Goal: Information Seeking & Learning: Learn about a topic

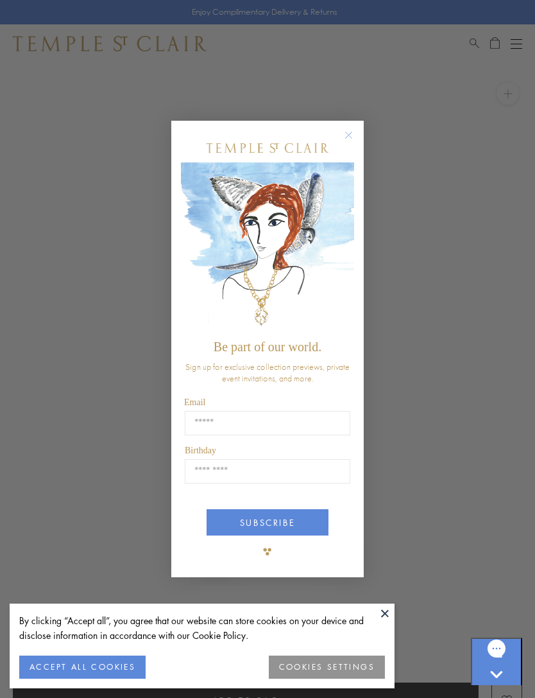
click at [76, 664] on button "ACCEPT ALL COOKIES" at bounding box center [82, 666] width 126 height 23
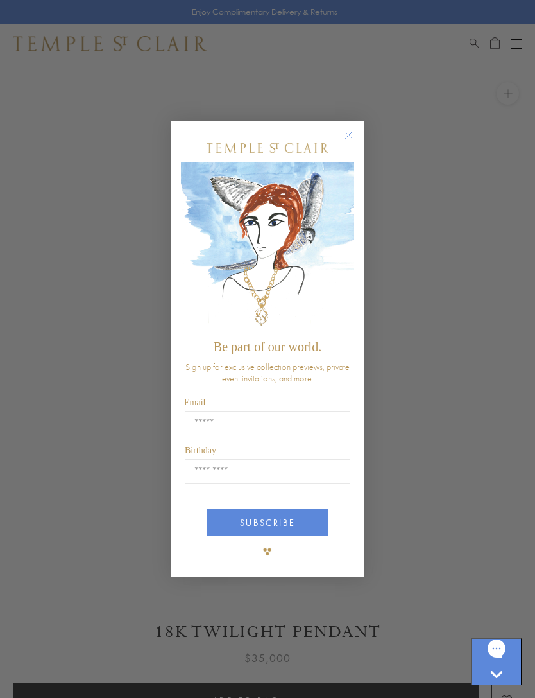
click at [354, 130] on circle "Close dialog" at bounding box center [348, 134] width 15 height 15
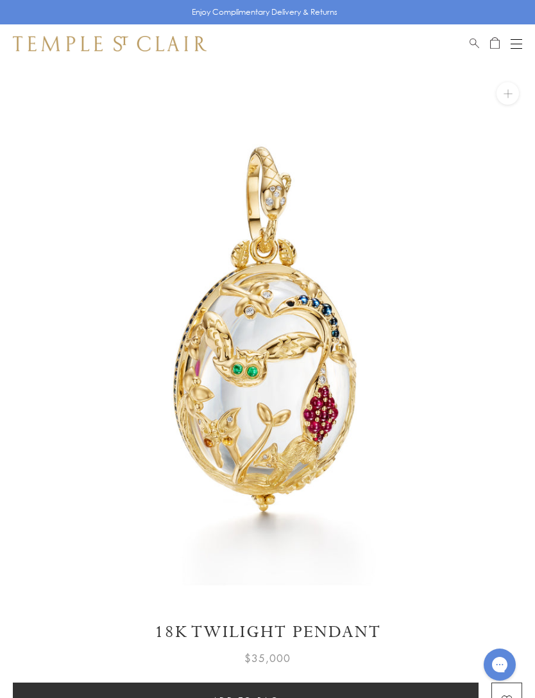
click at [515, 37] on button "Open navigation" at bounding box center [517, 43] width 12 height 15
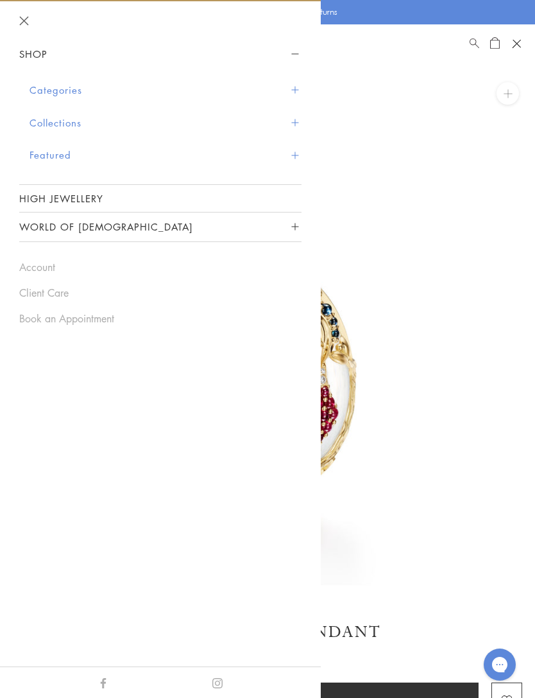
click at [44, 91] on button "Categories" at bounding box center [166, 90] width 272 height 33
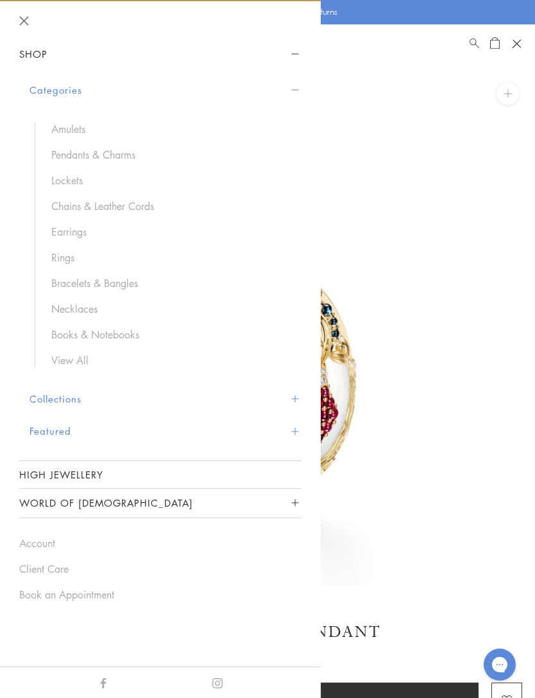
click at [44, 404] on button "Collections" at bounding box center [166, 399] width 272 height 33
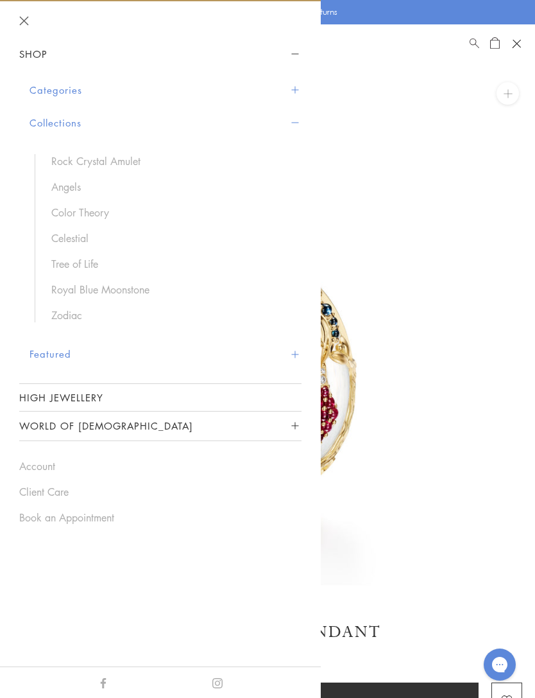
click at [37, 351] on button "Featured" at bounding box center [166, 354] width 272 height 33
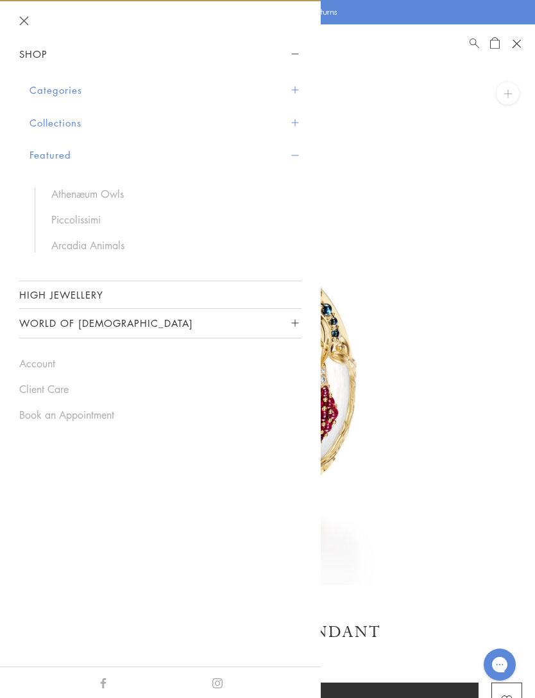
click at [61, 189] on link "Athenæum Owls" at bounding box center [169, 194] width 237 height 14
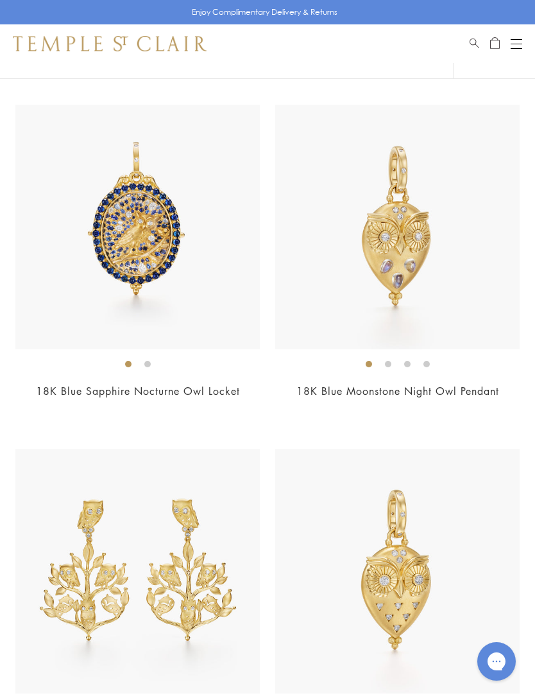
scroll to position [1221, 0]
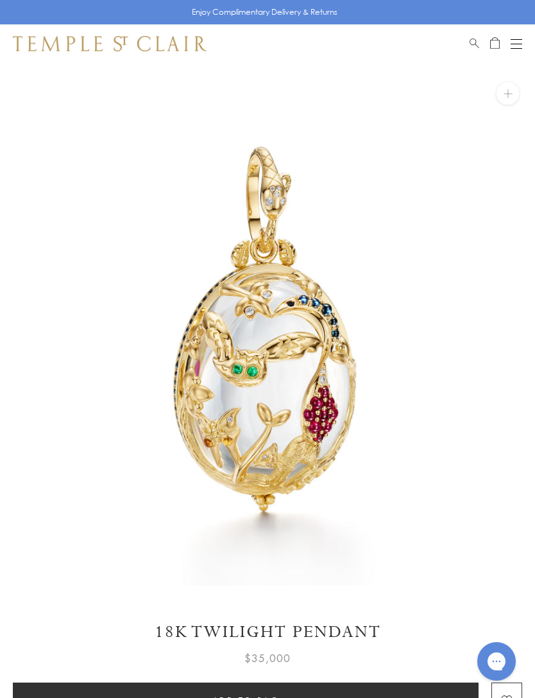
click at [511, 41] on button "Open navigation" at bounding box center [517, 43] width 12 height 15
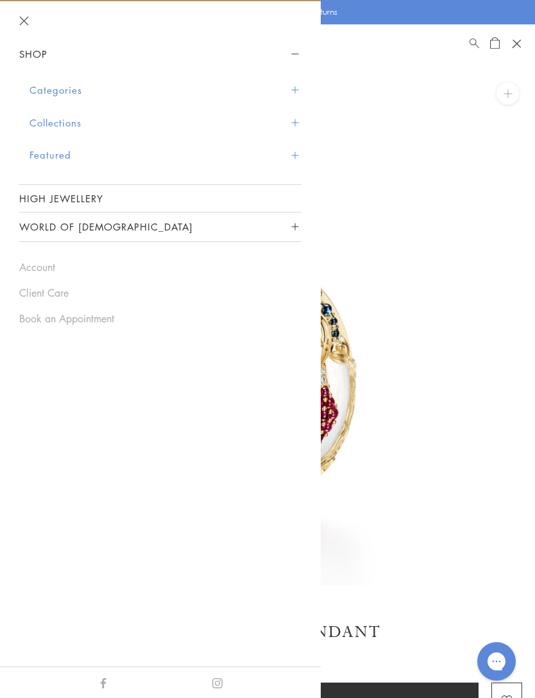
click at [42, 117] on button "Collections" at bounding box center [166, 123] width 272 height 33
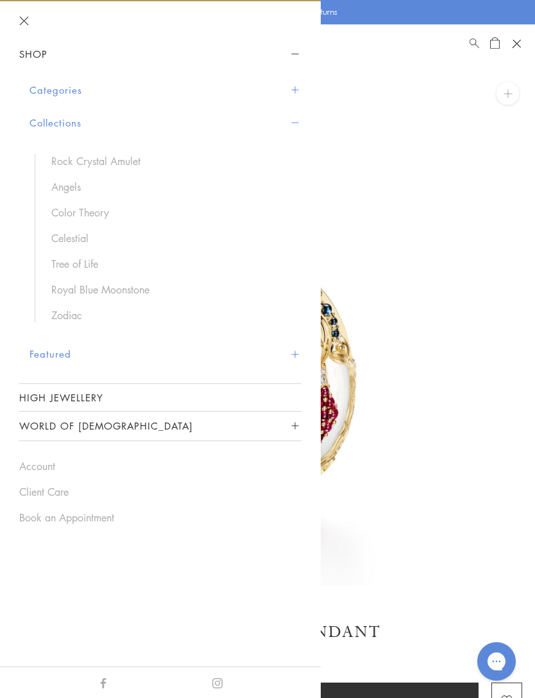
click at [39, 352] on button "Featured" at bounding box center [166, 354] width 272 height 33
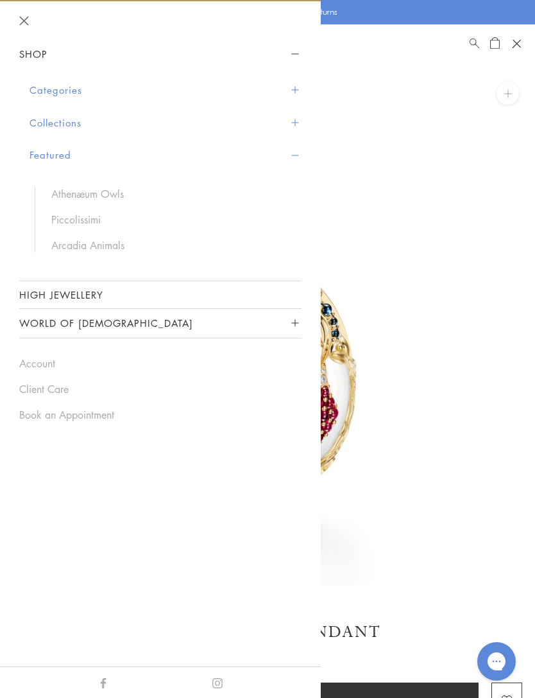
click at [55, 218] on link "Piccolissimi" at bounding box center [169, 219] width 237 height 14
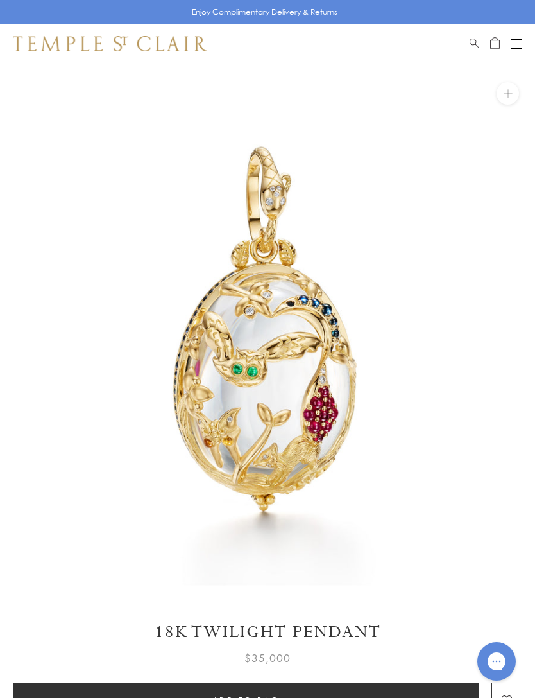
click at [517, 44] on div "Open navigation" at bounding box center [517, 44] width 12 height 1
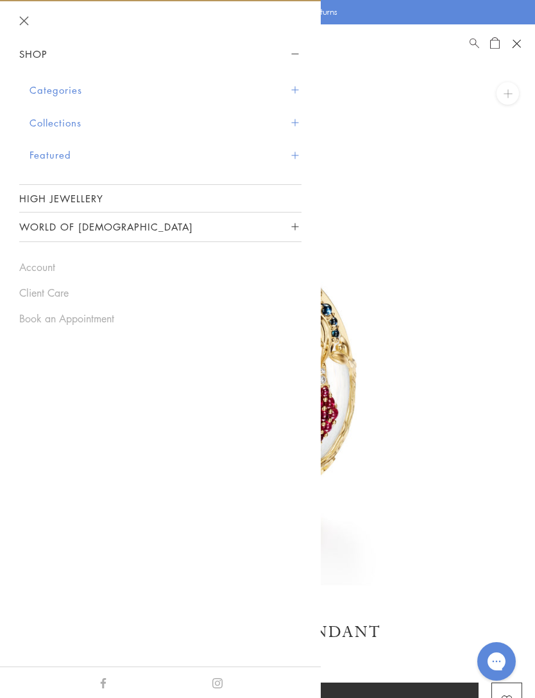
click at [44, 152] on button "Featured" at bounding box center [166, 155] width 272 height 33
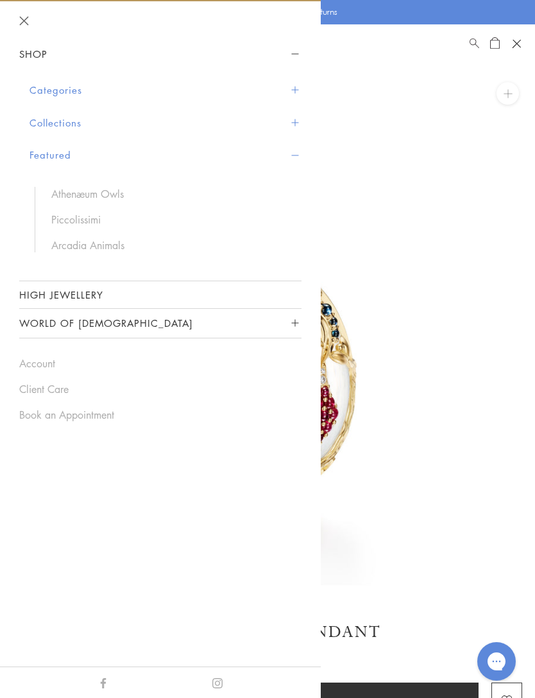
click at [69, 247] on link "Arcadia Animals" at bounding box center [169, 245] width 237 height 14
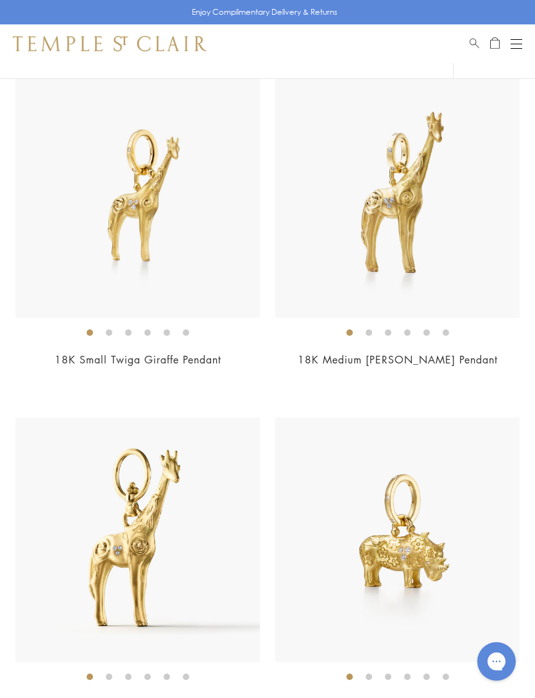
scroll to position [1254, 0]
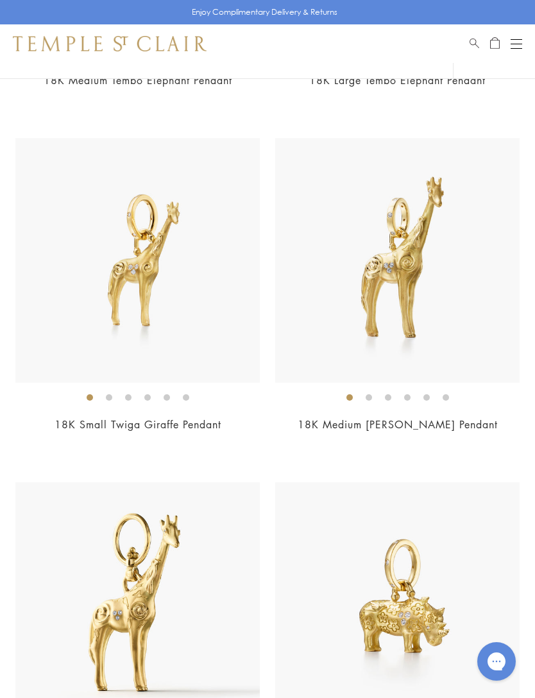
click at [517, 42] on button "Open navigation" at bounding box center [517, 43] width 12 height 15
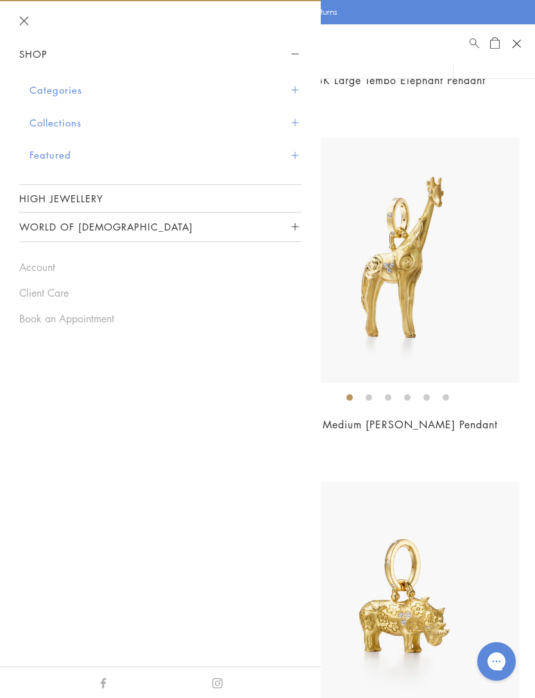
click at [43, 197] on link "High Jewellery" at bounding box center [160, 198] width 282 height 27
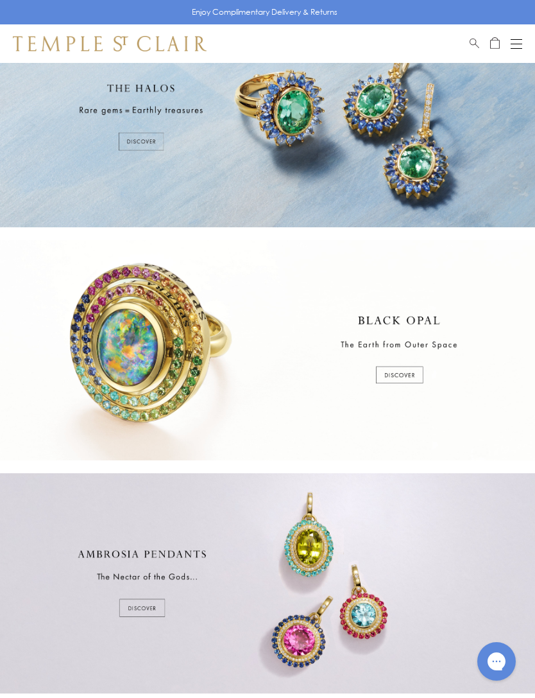
scroll to position [50, 0]
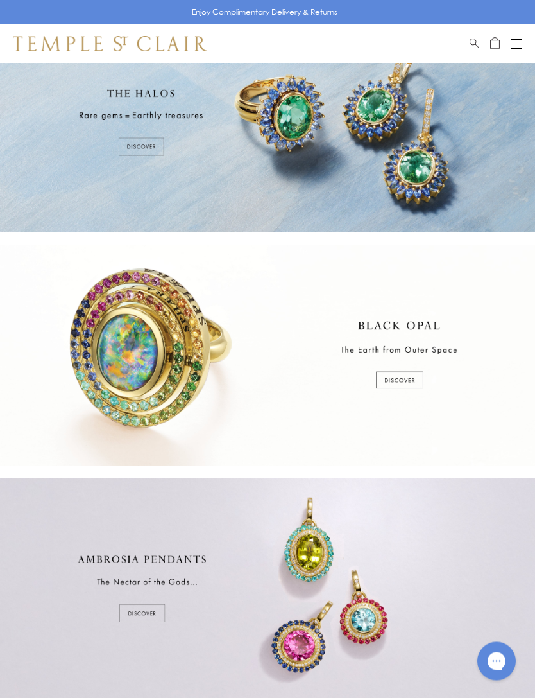
click at [399, 370] on div at bounding box center [267, 356] width 535 height 220
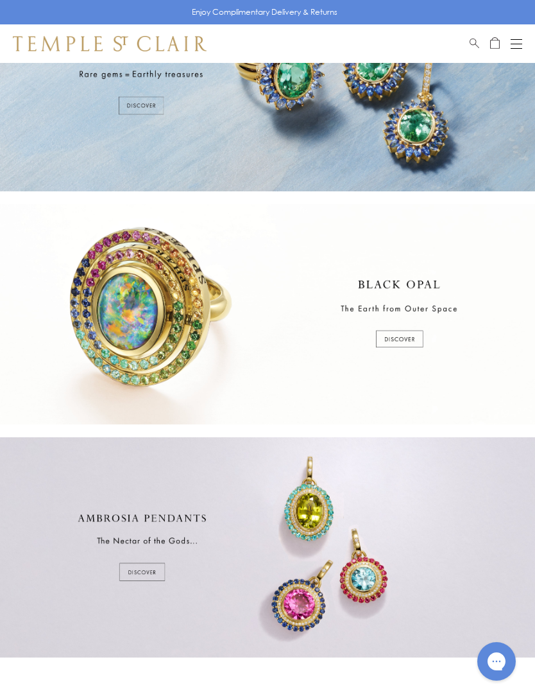
scroll to position [0, 0]
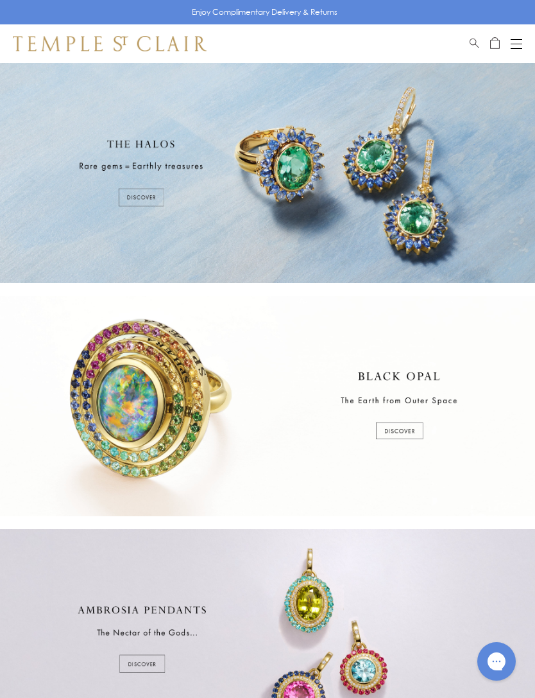
click at [142, 193] on div at bounding box center [267, 173] width 535 height 220
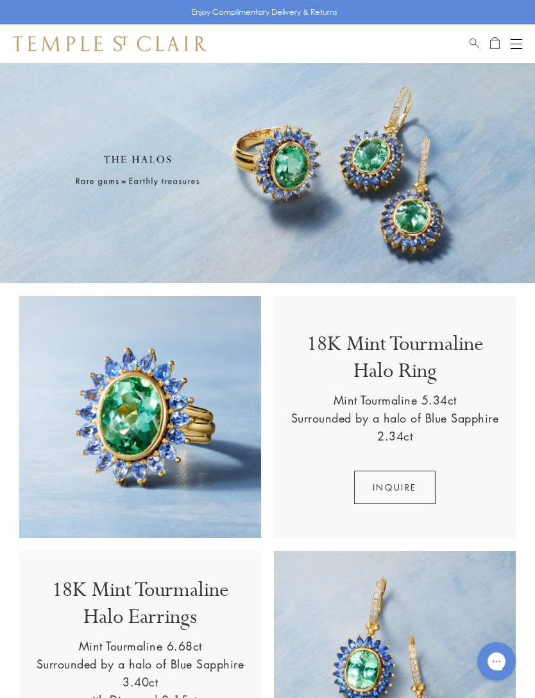
click at [513, 39] on div "Open navigation" at bounding box center [517, 39] width 12 height 1
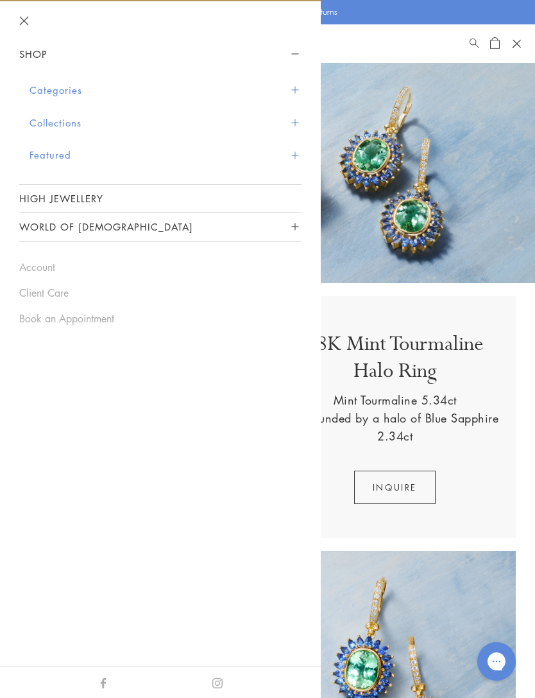
click at [44, 88] on button "Categories" at bounding box center [166, 90] width 272 height 33
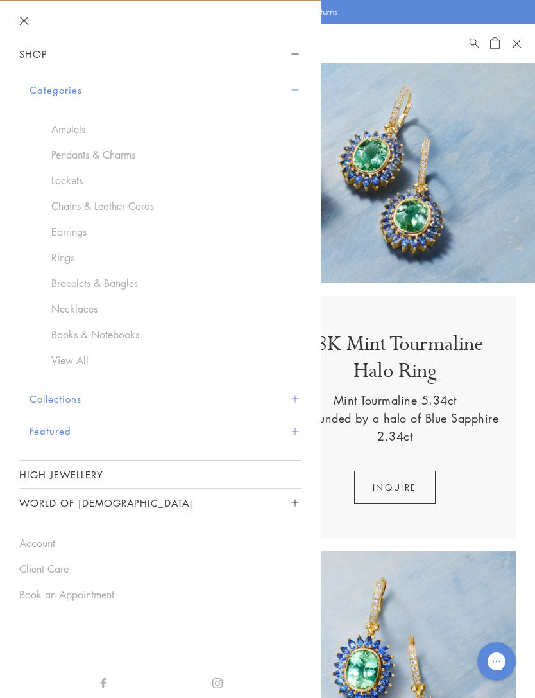
click at [69, 305] on link "Necklaces" at bounding box center [169, 309] width 237 height 14
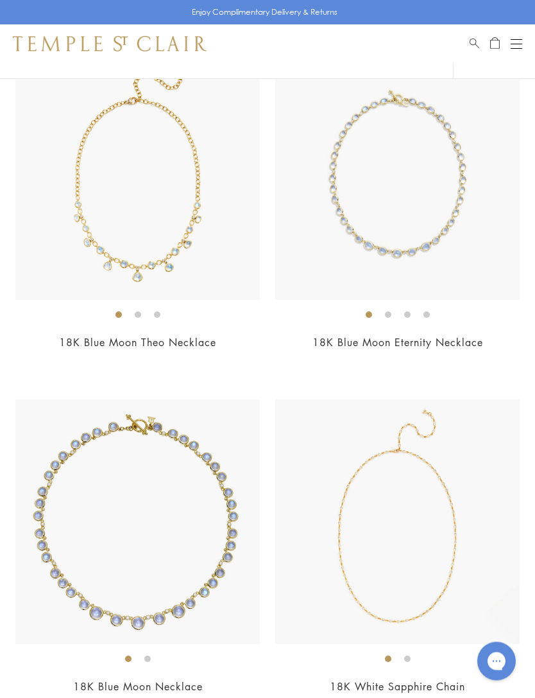
scroll to position [2575, 0]
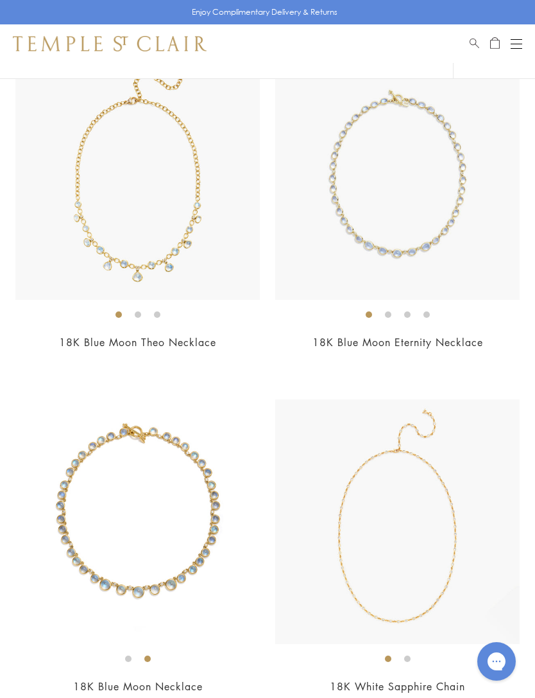
click at [366, 205] on img at bounding box center [397, 177] width 245 height 245
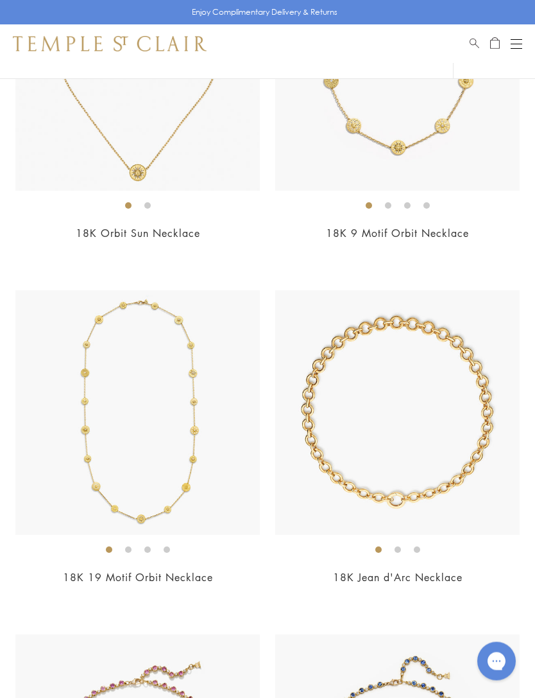
scroll to position [3374, 0]
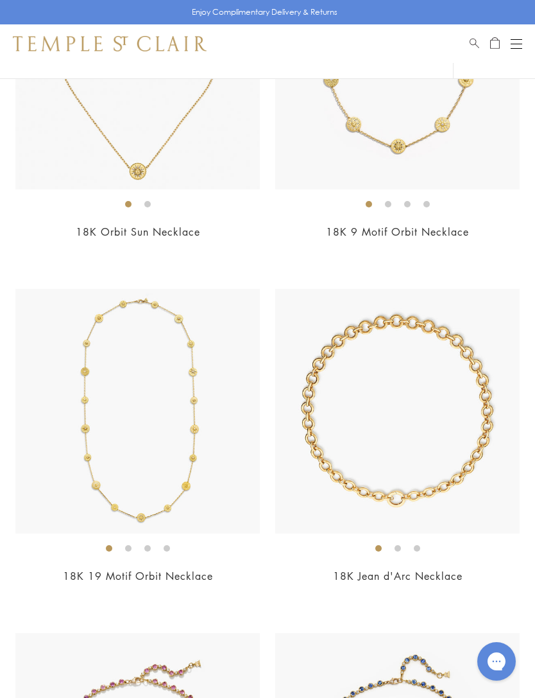
click at [331, 430] on img at bounding box center [397, 411] width 245 height 245
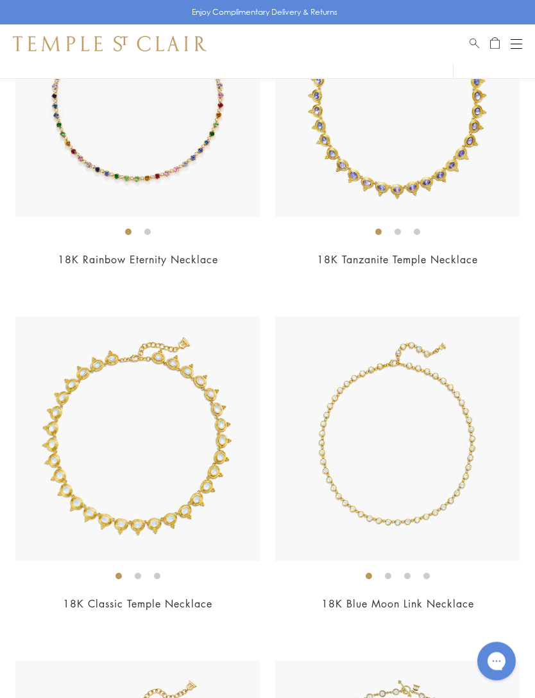
scroll to position [4378, 0]
click at [346, 488] on img at bounding box center [397, 438] width 245 height 245
